Goal: Information Seeking & Learning: Learn about a topic

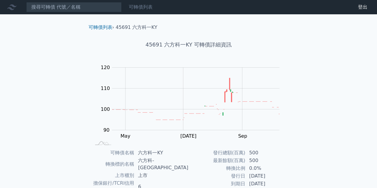
click at [148, 8] on link "可轉債列表" at bounding box center [141, 7] width 24 height 6
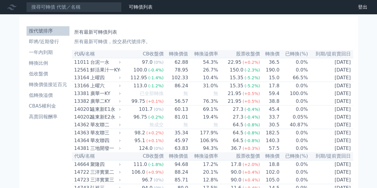
click at [0, 0] on link "財務數據" at bounding box center [0, 0] width 0 height 0
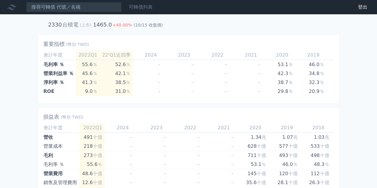
click at [143, 10] on link "可轉債列表" at bounding box center [141, 7] width 24 height 6
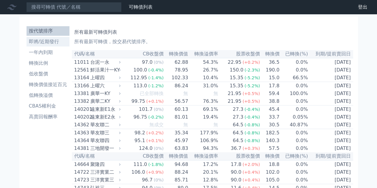
click at [49, 40] on li "即將/近期發行" at bounding box center [48, 41] width 43 height 7
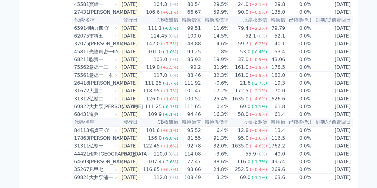
scroll to position [268, 0]
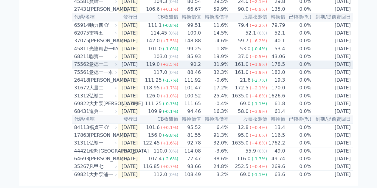
click at [99, 61] on div "意德士二" at bounding box center [102, 64] width 27 height 7
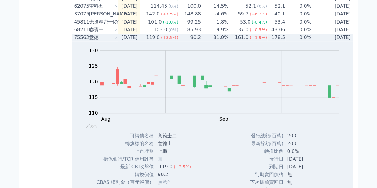
click at [94, 41] on div "意德士二" at bounding box center [102, 37] width 27 height 7
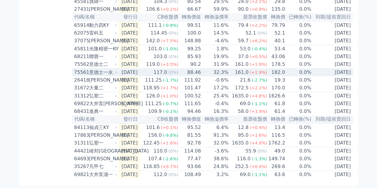
click at [97, 69] on div "意德士一永" at bounding box center [102, 72] width 27 height 7
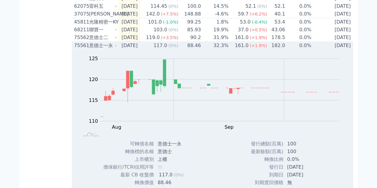
click at [97, 49] on div "意德士一永" at bounding box center [102, 45] width 27 height 7
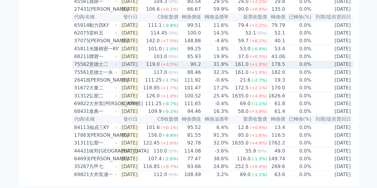
click at [100, 61] on div "意德士二" at bounding box center [102, 64] width 27 height 7
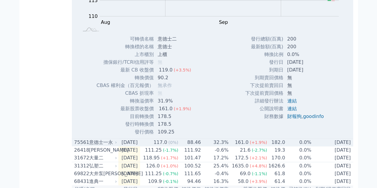
scroll to position [387, 0]
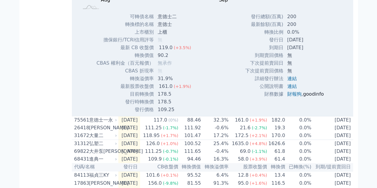
click at [316, 97] on link "goodinfo" at bounding box center [313, 94] width 21 height 6
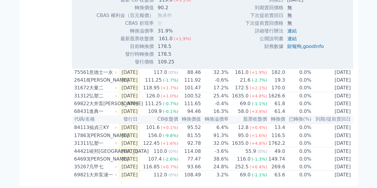
scroll to position [447, 0]
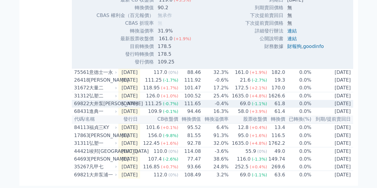
click at [102, 107] on div "大井泵[PERSON_NAME]" at bounding box center [102, 103] width 27 height 7
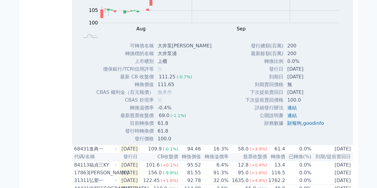
scroll to position [625, 0]
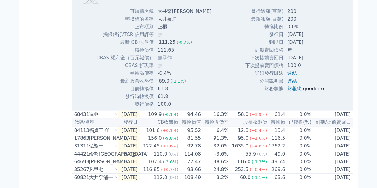
click at [311, 91] on link "goodinfo" at bounding box center [313, 89] width 21 height 6
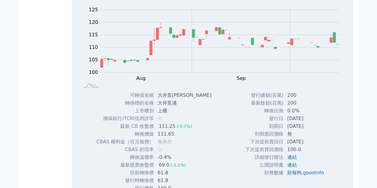
scroll to position [536, 0]
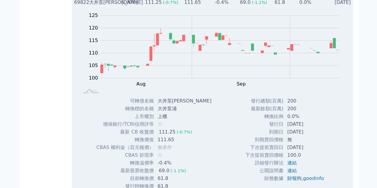
click at [92, 6] on div "大井泵[PERSON_NAME]" at bounding box center [102, 2] width 27 height 7
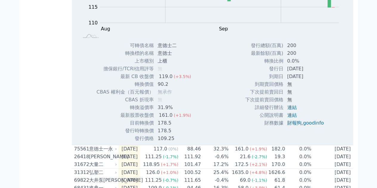
scroll to position [313, 0]
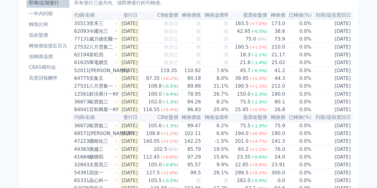
scroll to position [30, 0]
